Goal: Find specific page/section: Find specific page/section

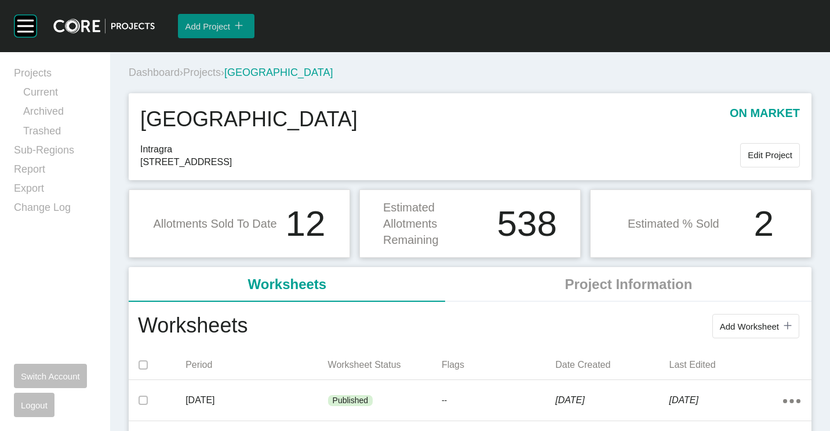
scroll to position [58, 0]
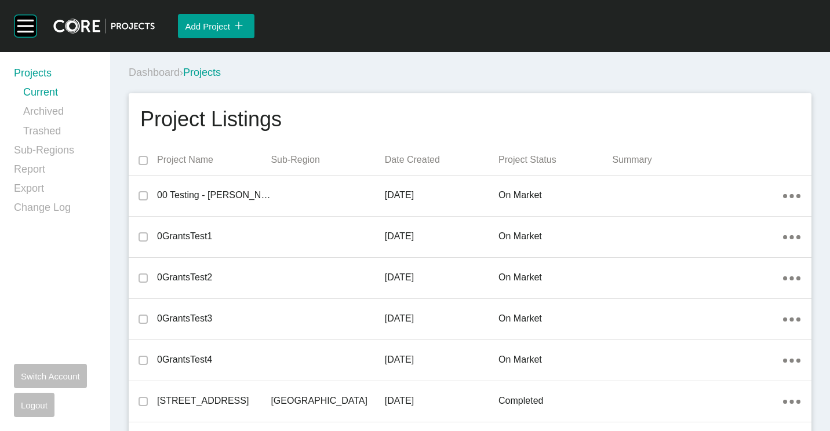
click at [312, 68] on div "Dashboard › Projects" at bounding box center [473, 73] width 688 height 14
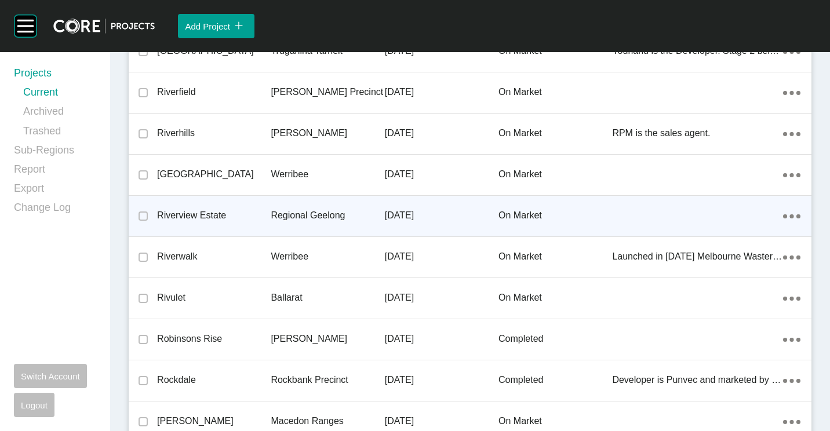
scroll to position [26074, 0]
